Goal: Find specific page/section: Find specific page/section

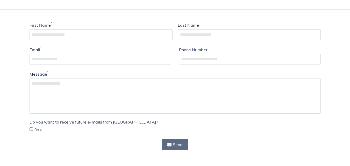
scroll to position [155, 0]
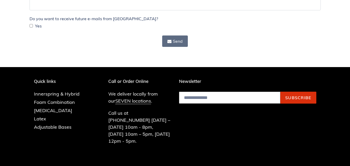
click at [181, 43] on button "Send" at bounding box center [175, 40] width 26 height 11
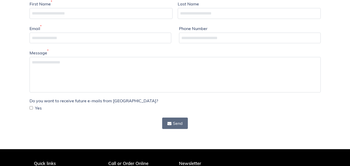
scroll to position [0, 0]
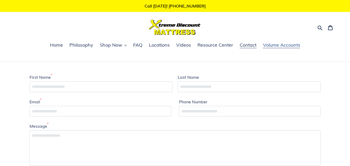
click at [279, 44] on span "Volume Accounts" at bounding box center [281, 45] width 37 height 6
